Goal: Task Accomplishment & Management: Use online tool/utility

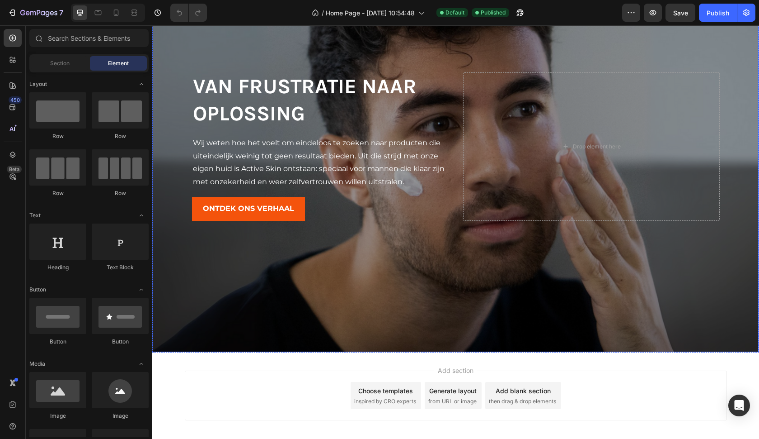
scroll to position [1530, 0]
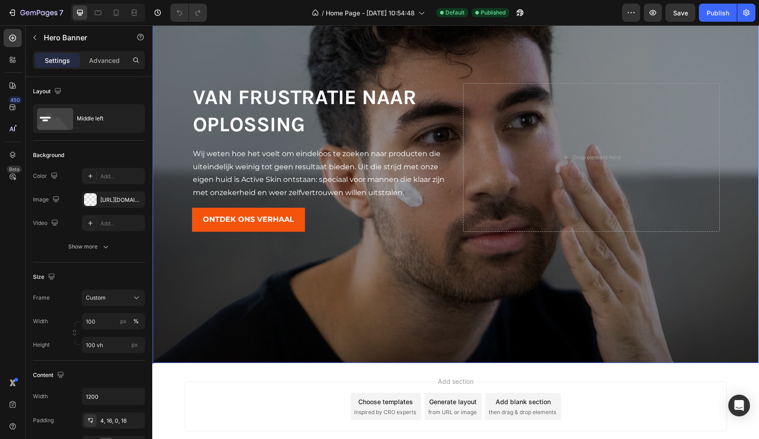
drag, startPoint x: 297, startPoint y: 262, endPoint x: 312, endPoint y: 277, distance: 21.4
click at [297, 262] on div "Background Image" at bounding box center [456, 156] width 606 height 412
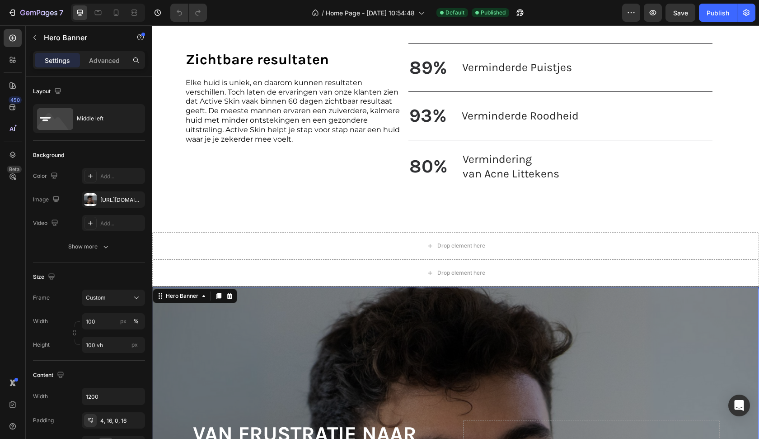
drag, startPoint x: 461, startPoint y: 361, endPoint x: 539, endPoint y: -36, distance: 405.0
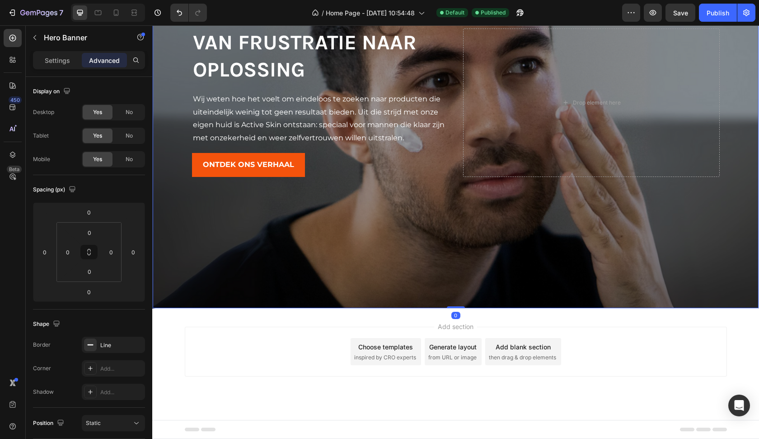
scroll to position [1585, 0]
click at [380, 321] on div "Add section Choose templates inspired by CRO experts Generate layout from URL o…" at bounding box center [455, 363] width 607 height 111
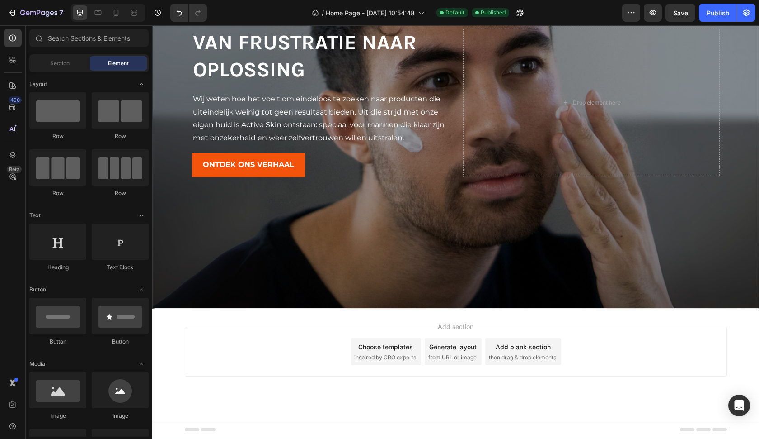
click at [381, 323] on div "Add section Choose templates inspired by CRO experts Generate layout from URL o…" at bounding box center [455, 363] width 607 height 111
click at [323, 345] on div "Add section Choose templates inspired by CRO experts Generate layout from URL o…" at bounding box center [456, 351] width 542 height 50
click at [360, 311] on div "Add section Choose templates inspired by CRO experts Generate layout from URL o…" at bounding box center [455, 363] width 607 height 111
click at [359, 325] on div "Add section Choose templates inspired by CRO experts Generate layout from URL o…" at bounding box center [455, 363] width 607 height 111
click at [359, 323] on div "Add section Choose templates inspired by CRO experts Generate layout from URL o…" at bounding box center [455, 363] width 607 height 111
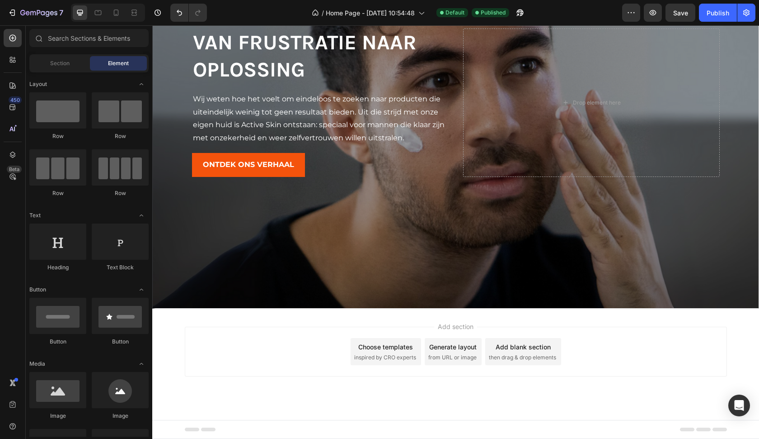
click at [272, 409] on div "Add section Choose templates inspired by CRO experts Generate layout from URL o…" at bounding box center [455, 363] width 607 height 111
click at [274, 416] on div "Add section Choose templates inspired by CRO experts Generate layout from URL o…" at bounding box center [455, 363] width 607 height 111
click at [274, 433] on div "Footer" at bounding box center [456, 429] width 542 height 18
click at [437, 366] on div "Add section Choose templates inspired by CRO experts Generate layout from URL o…" at bounding box center [456, 351] width 542 height 50
click at [439, 349] on div "Generate layout" at bounding box center [452, 346] width 47 height 9
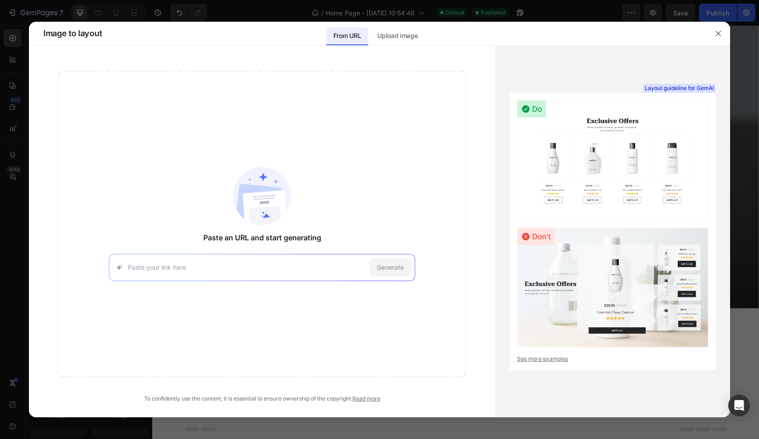
click at [588, 169] on img at bounding box center [613, 160] width 192 height 120
click at [716, 32] on icon "button" at bounding box center [718, 33] width 7 height 7
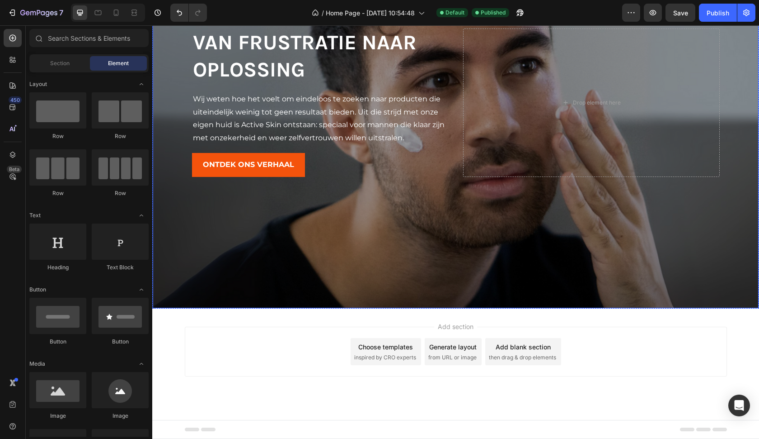
click at [454, 277] on div "Background Image" at bounding box center [456, 102] width 606 height 412
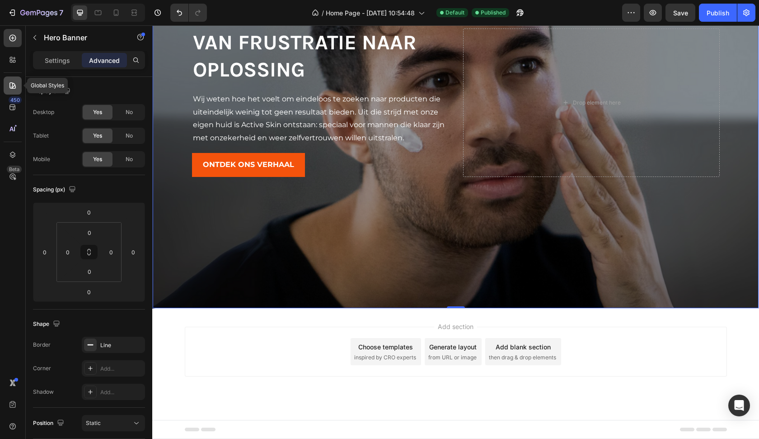
click at [14, 81] on icon at bounding box center [12, 85] width 9 height 9
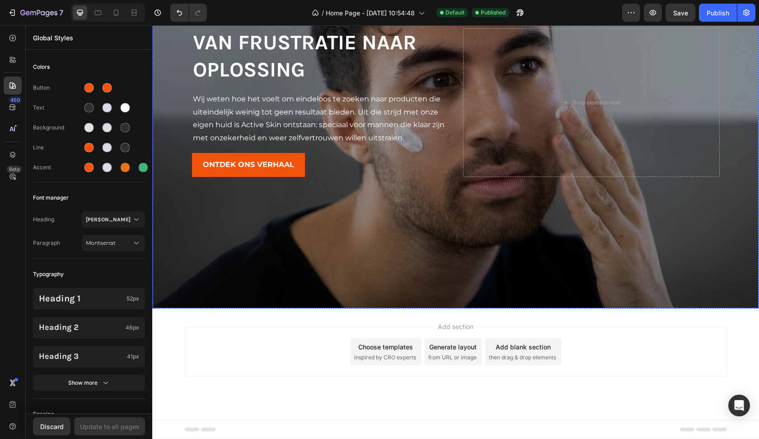
click at [253, 284] on div "Background Image" at bounding box center [456, 102] width 606 height 412
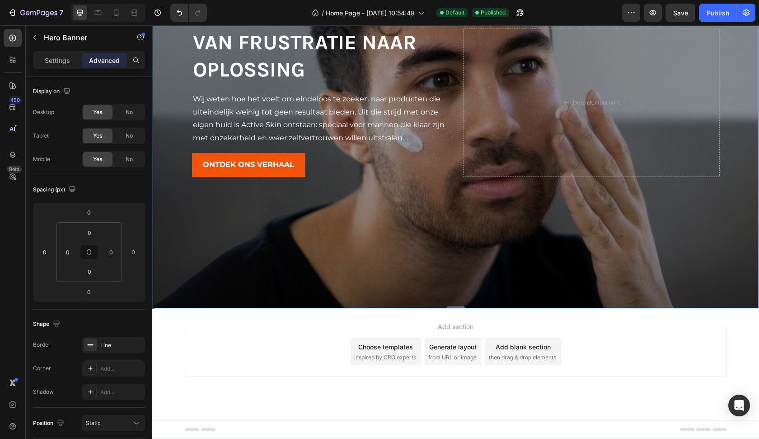
scroll to position [1410, 0]
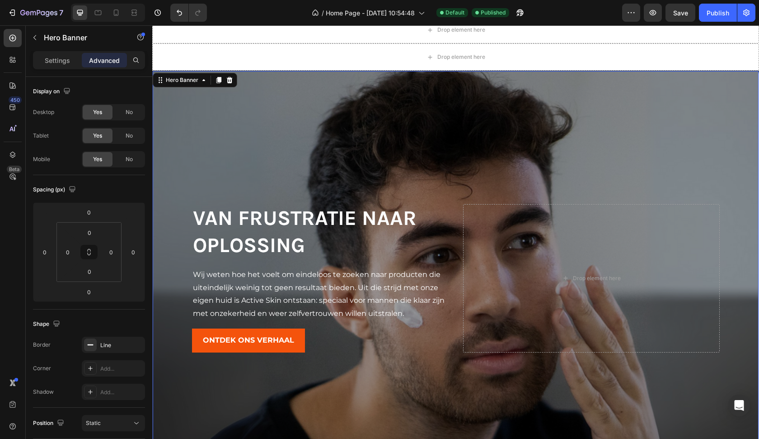
click at [437, 163] on div "Background Image" at bounding box center [456, 277] width 606 height 412
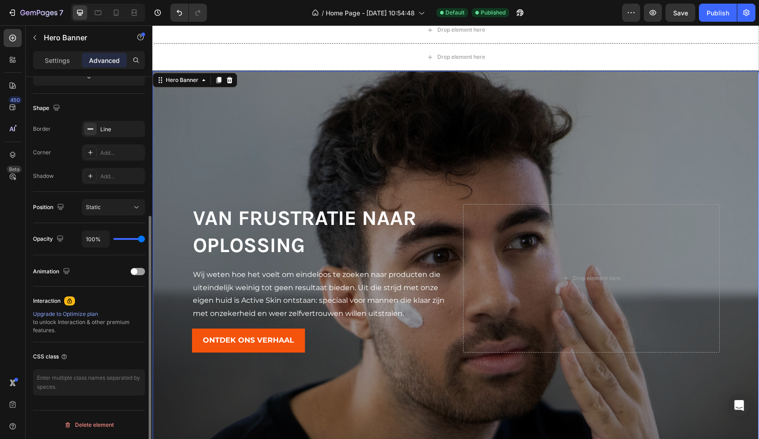
scroll to position [215, 0]
click at [134, 129] on icon "button" at bounding box center [135, 129] width 7 height 7
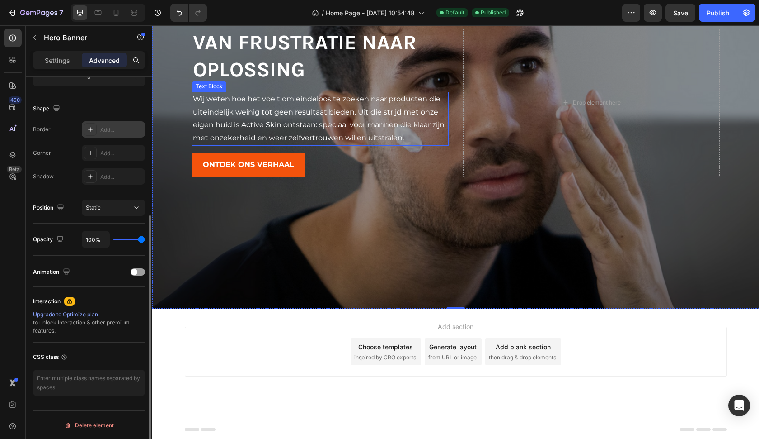
scroll to position [1585, 0]
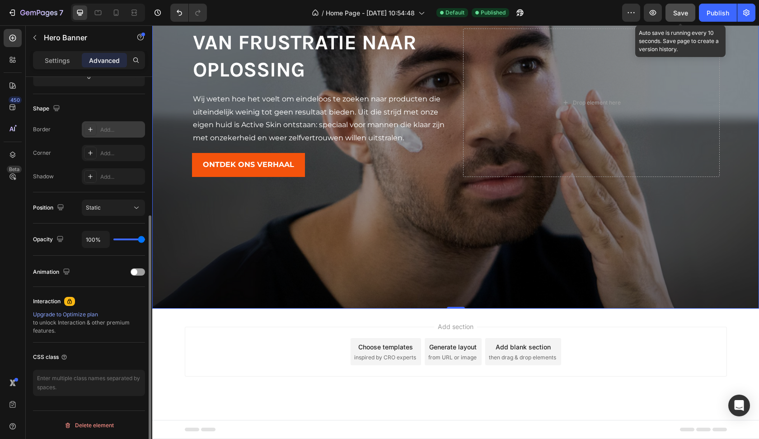
click at [677, 9] on span "Save" at bounding box center [681, 13] width 15 height 8
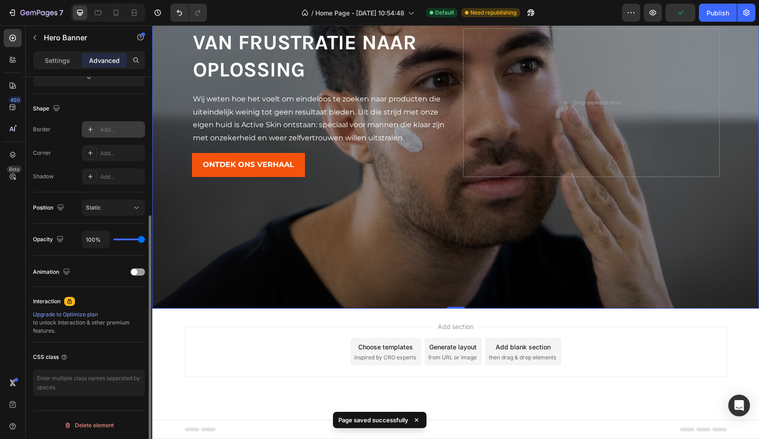
click at [263, 213] on div "Background Image" at bounding box center [455, 101] width 607 height 413
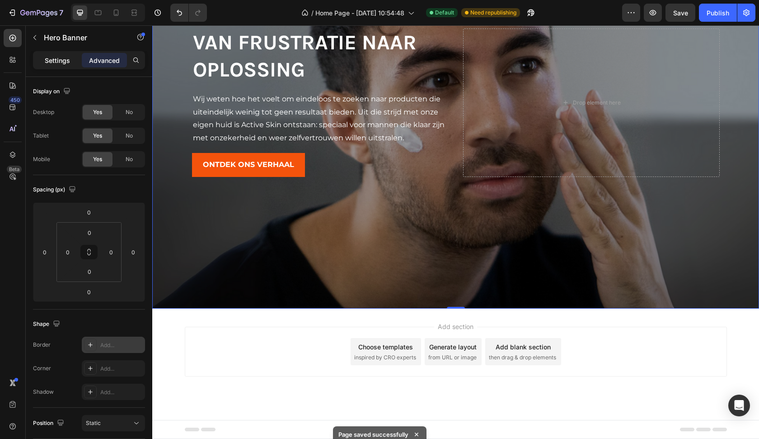
click at [62, 56] on p "Settings" at bounding box center [57, 60] width 25 height 9
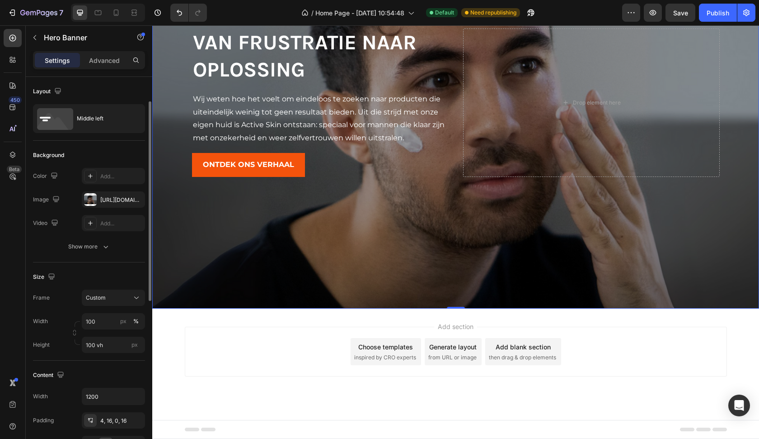
scroll to position [24, 0]
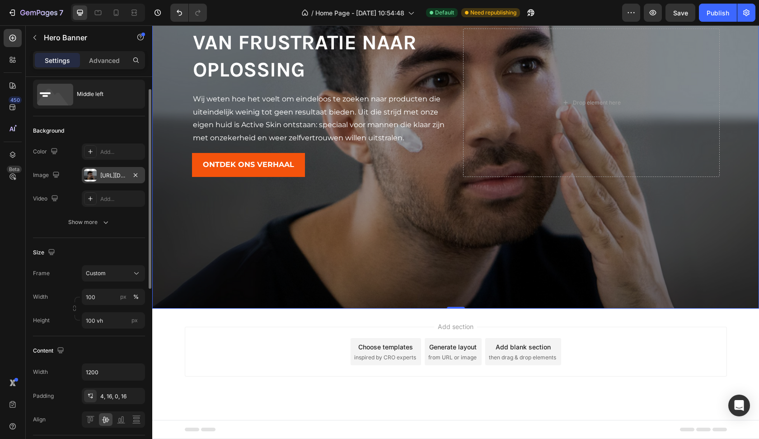
click at [92, 179] on div at bounding box center [90, 175] width 13 height 13
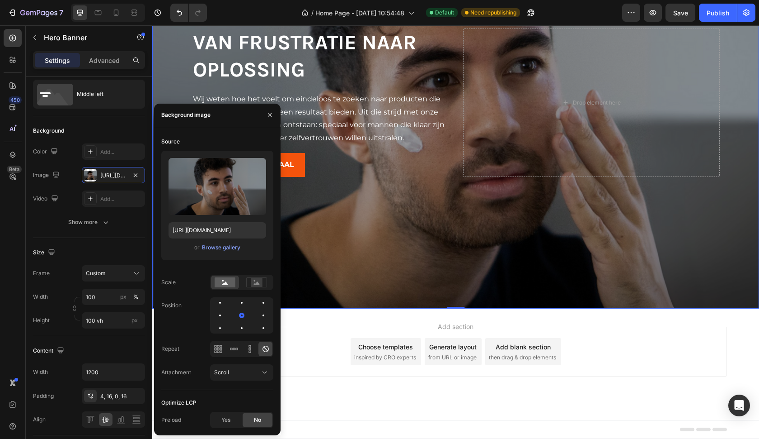
click at [79, 210] on div "The changes might be hidden by the video. Color Add... Image [URL][DOMAIN_NAME]…" at bounding box center [89, 186] width 112 height 87
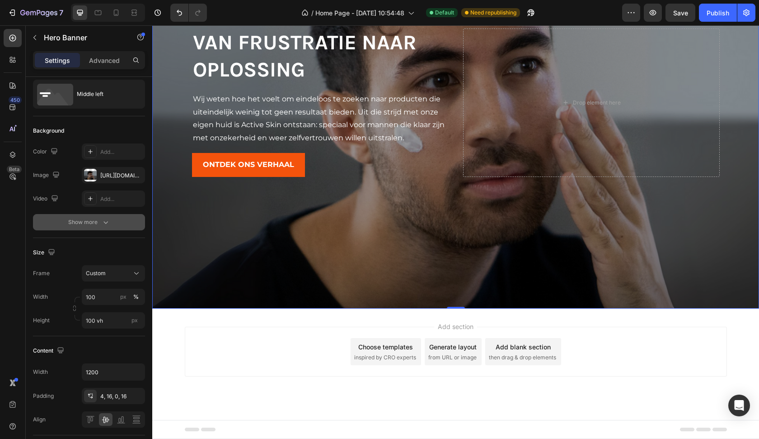
click at [86, 229] on button "Show more" at bounding box center [89, 222] width 112 height 16
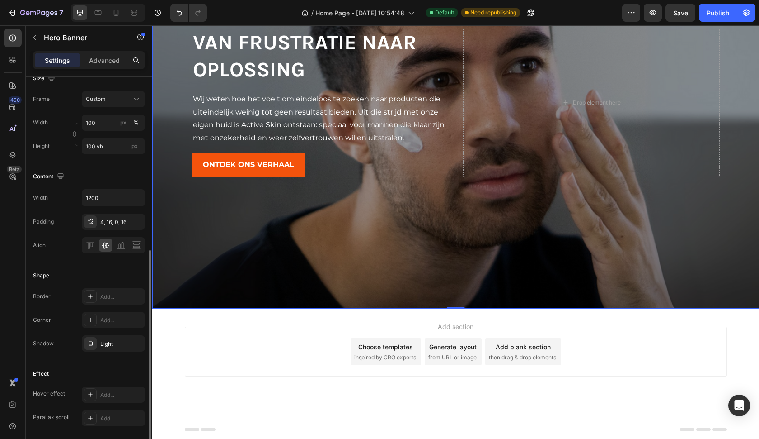
scroll to position [322, 0]
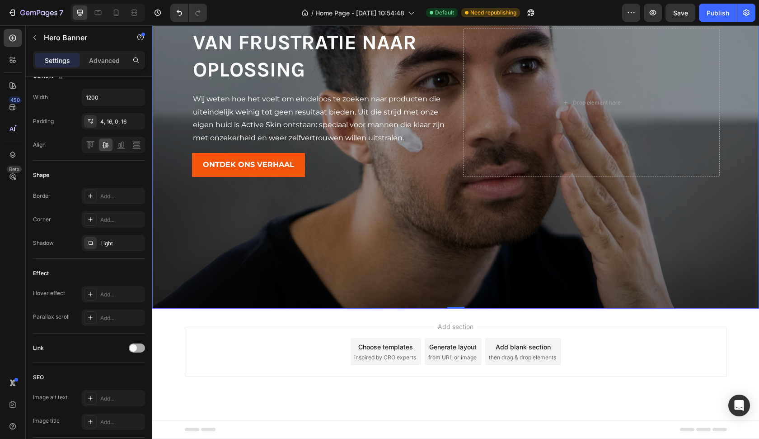
click at [139, 350] on div at bounding box center [137, 347] width 16 height 9
click at [122, 373] on div "Open page" at bounding box center [109, 370] width 46 height 8
click at [256, 273] on div "Background Image" at bounding box center [455, 101] width 607 height 413
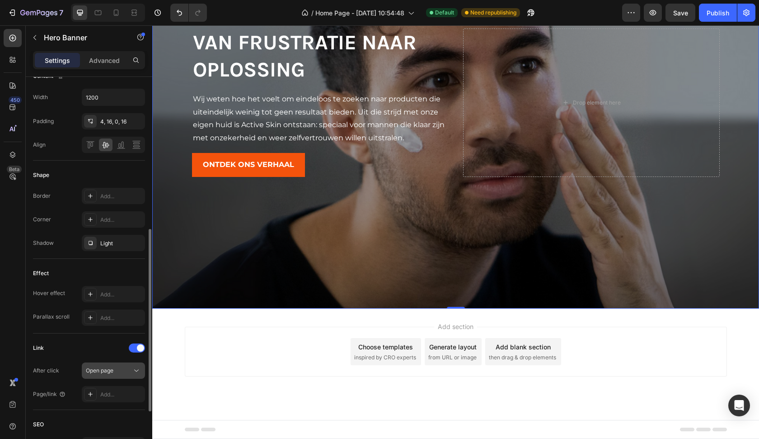
click at [117, 370] on div "Open page" at bounding box center [109, 370] width 46 height 8
click at [108, 401] on div "Add..." at bounding box center [113, 394] width 63 height 16
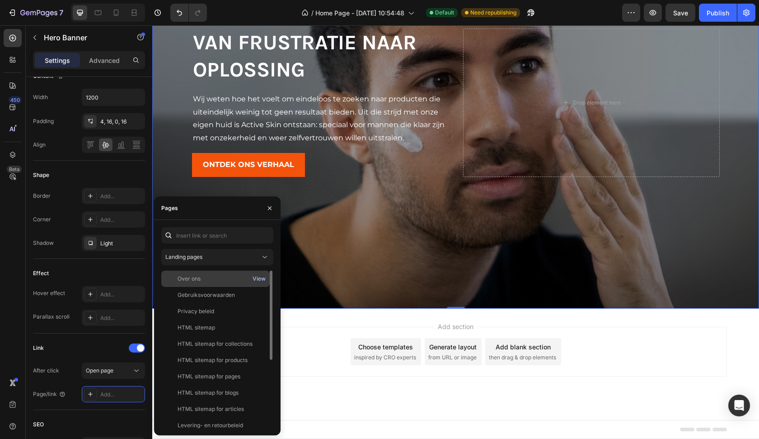
click at [257, 277] on div "View" at bounding box center [259, 278] width 13 height 8
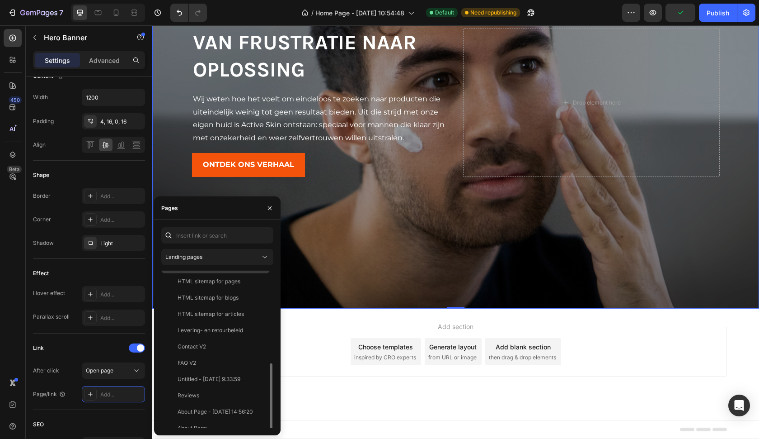
scroll to position [119, 0]
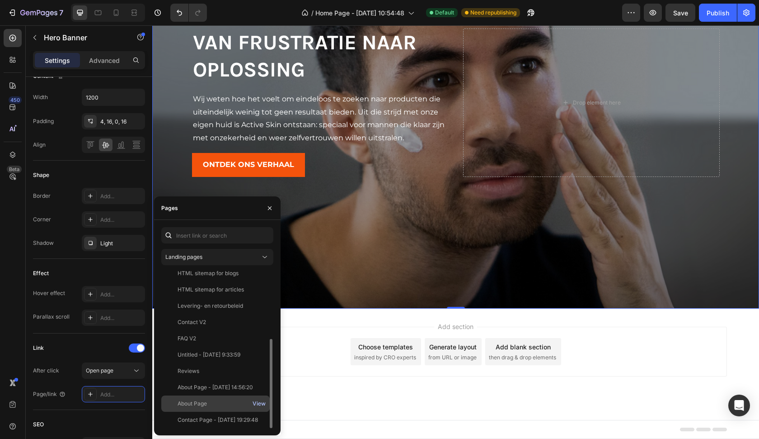
click at [257, 404] on div "View" at bounding box center [259, 403] width 13 height 8
click at [197, 389] on div "About Page - [DATE] 14:56:20" at bounding box center [215, 387] width 75 height 8
click at [259, 402] on div "View" at bounding box center [259, 403] width 13 height 8
click at [256, 387] on div "View" at bounding box center [259, 387] width 13 height 8
click at [212, 396] on div "About Page View" at bounding box center [215, 403] width 108 height 16
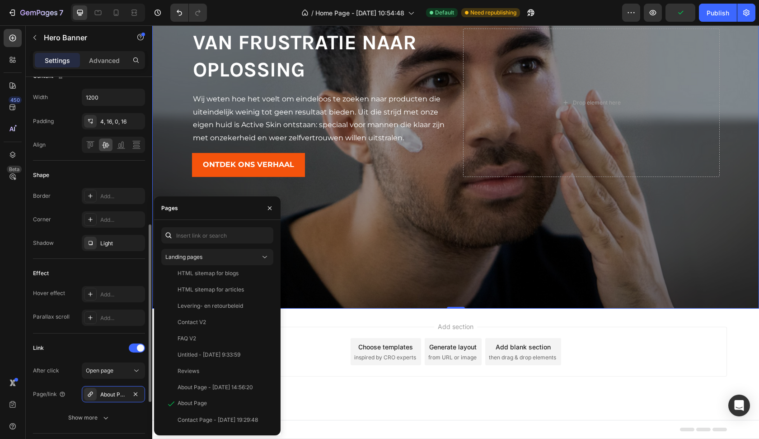
click at [98, 344] on div "Link" at bounding box center [89, 347] width 112 height 14
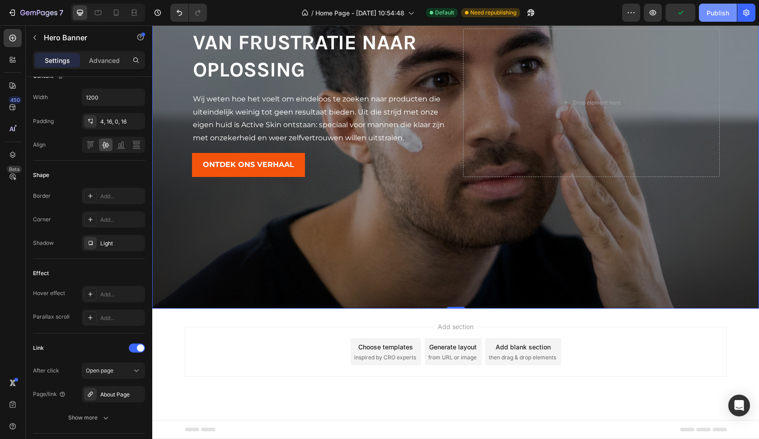
click at [717, 12] on div "Publish" at bounding box center [718, 12] width 23 height 9
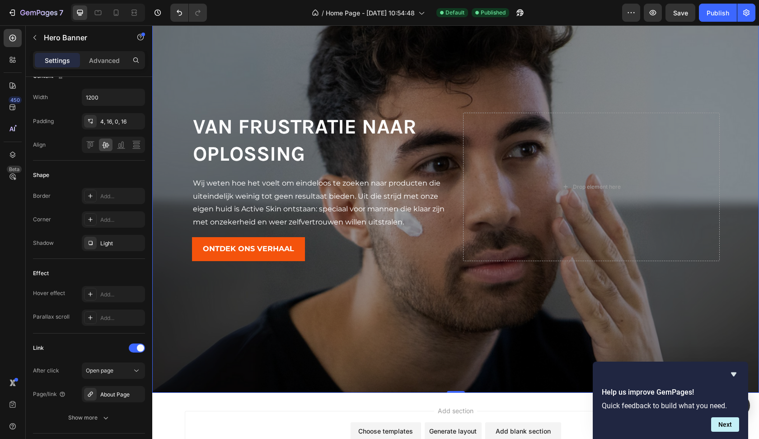
scroll to position [1488, 0]
